Goal: Find specific page/section: Find specific page/section

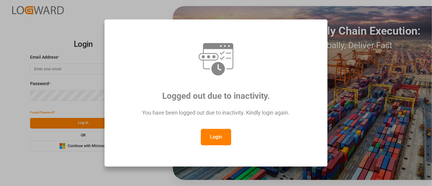
click at [216, 137] on button "Login" at bounding box center [216, 137] width 30 height 16
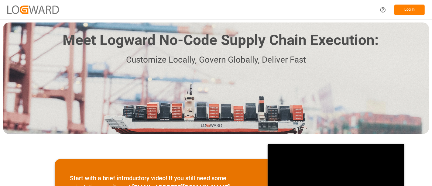
click at [413, 6] on button "Log In" at bounding box center [409, 10] width 30 height 11
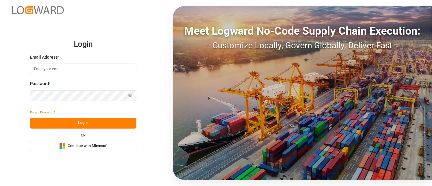
click at [84, 146] on span "Continue with Microsoft" at bounding box center [88, 145] width 40 height 5
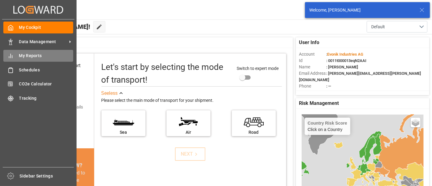
click at [30, 57] on span "My Reports" at bounding box center [46, 56] width 54 height 6
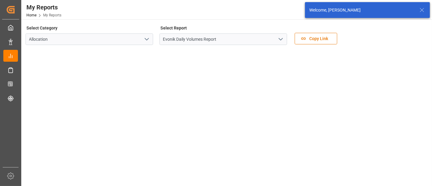
click at [281, 38] on icon "open menu" at bounding box center [280, 39] width 7 height 7
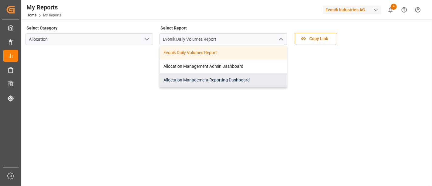
click at [200, 80] on div "Allocation Management Reporting Dashboard" at bounding box center [223, 80] width 127 height 14
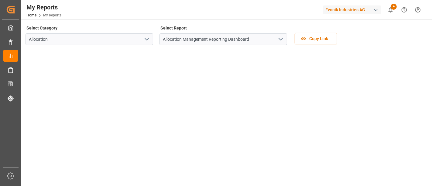
click at [282, 40] on icon "open menu" at bounding box center [280, 39] width 7 height 7
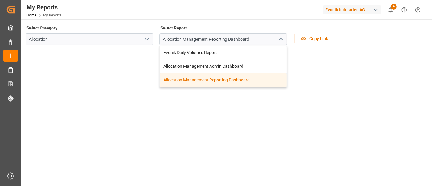
click at [196, 80] on div "Allocation Management Reporting Dashboard" at bounding box center [223, 80] width 127 height 14
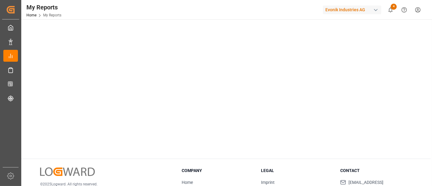
scroll to position [146, 0]
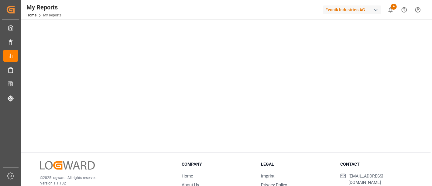
click at [426, 101] on main "Select Category Allocation Select Report Allocation Management Reporting Dashbo…" at bounding box center [225, 13] width 409 height 270
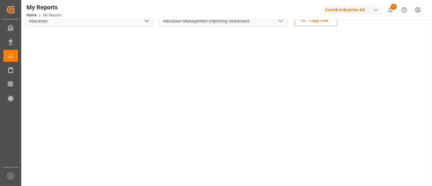
scroll to position [0, 0]
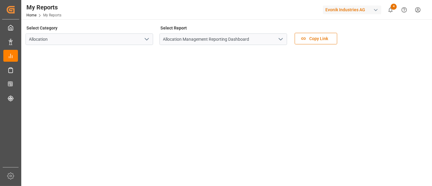
click at [429, 138] on main "Select Category Allocation Select Report Allocation Management Reporting Dashbo…" at bounding box center [225, 159] width 409 height 270
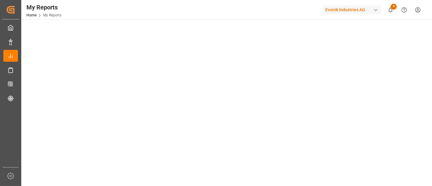
scroll to position [21, 0]
